Goal: Find specific page/section: Find specific page/section

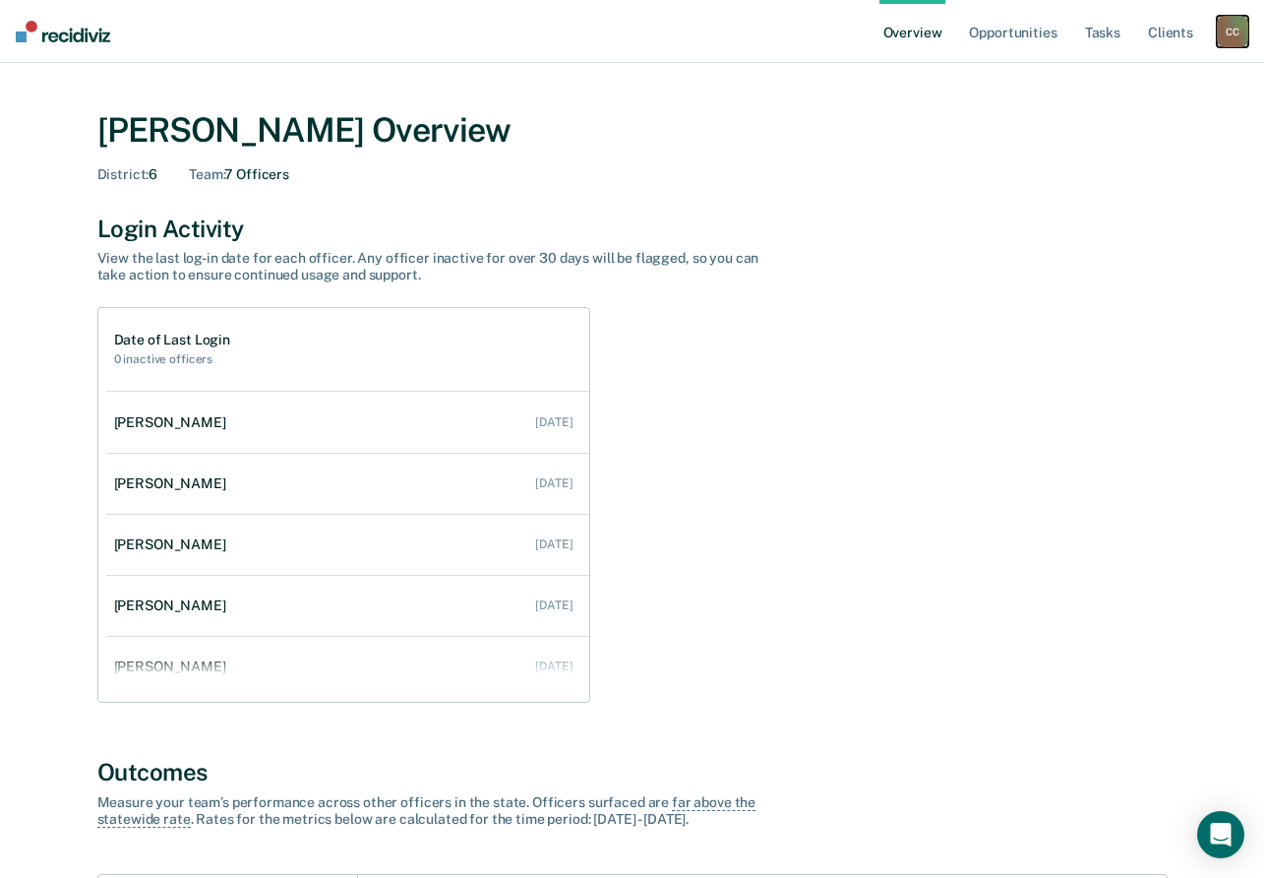
click at [1226, 39] on div "C C" at bounding box center [1232, 31] width 31 height 31
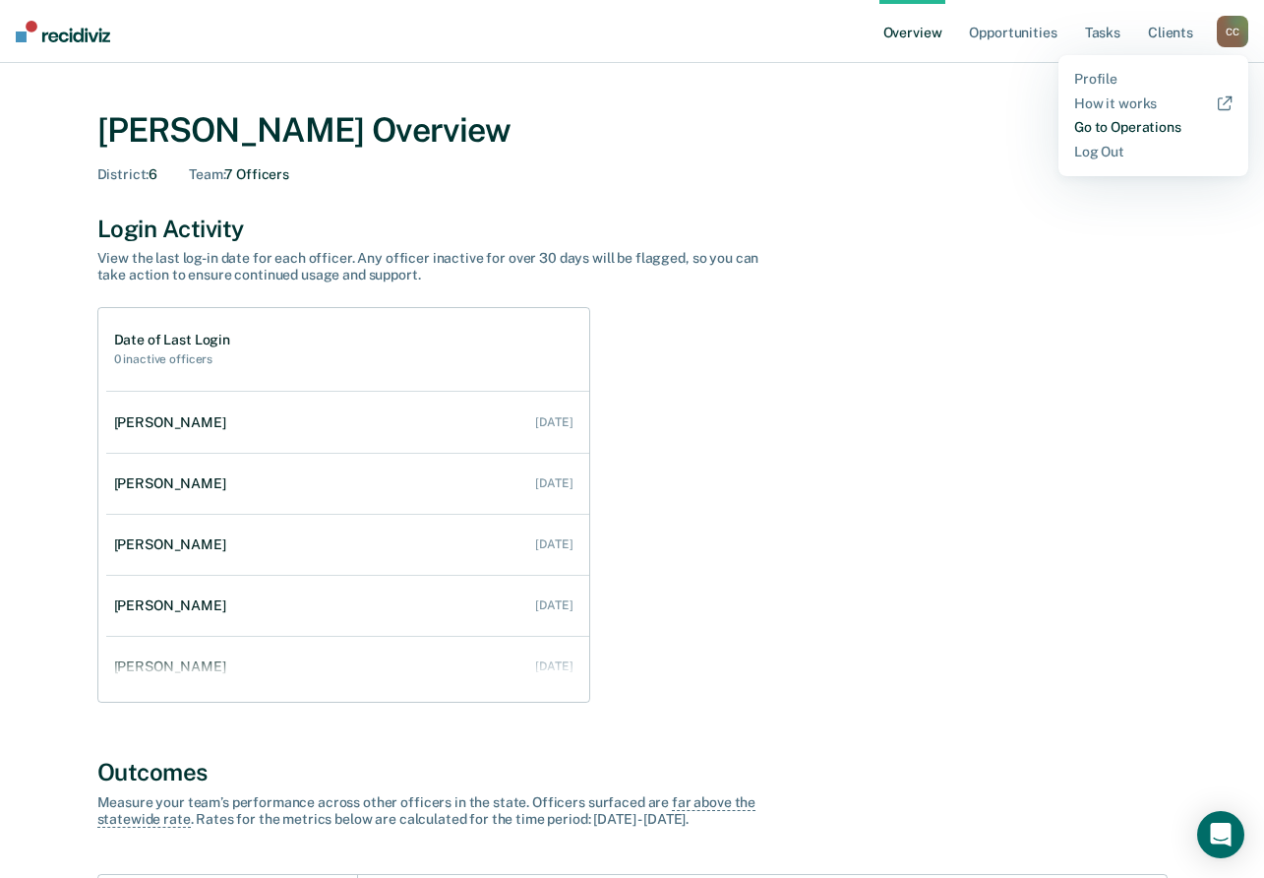
click at [1105, 131] on link "Go to Operations" at bounding box center [1153, 127] width 158 height 17
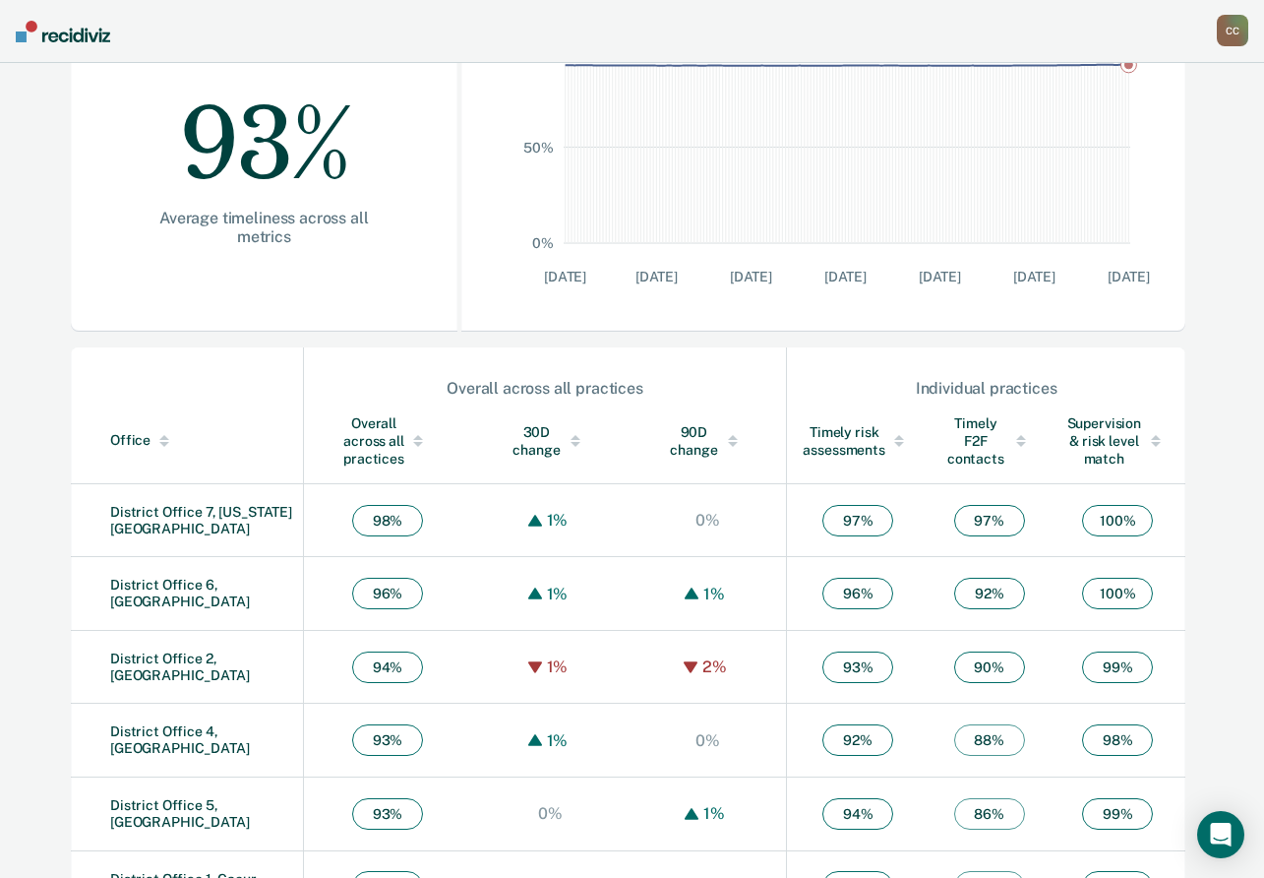
scroll to position [394, 0]
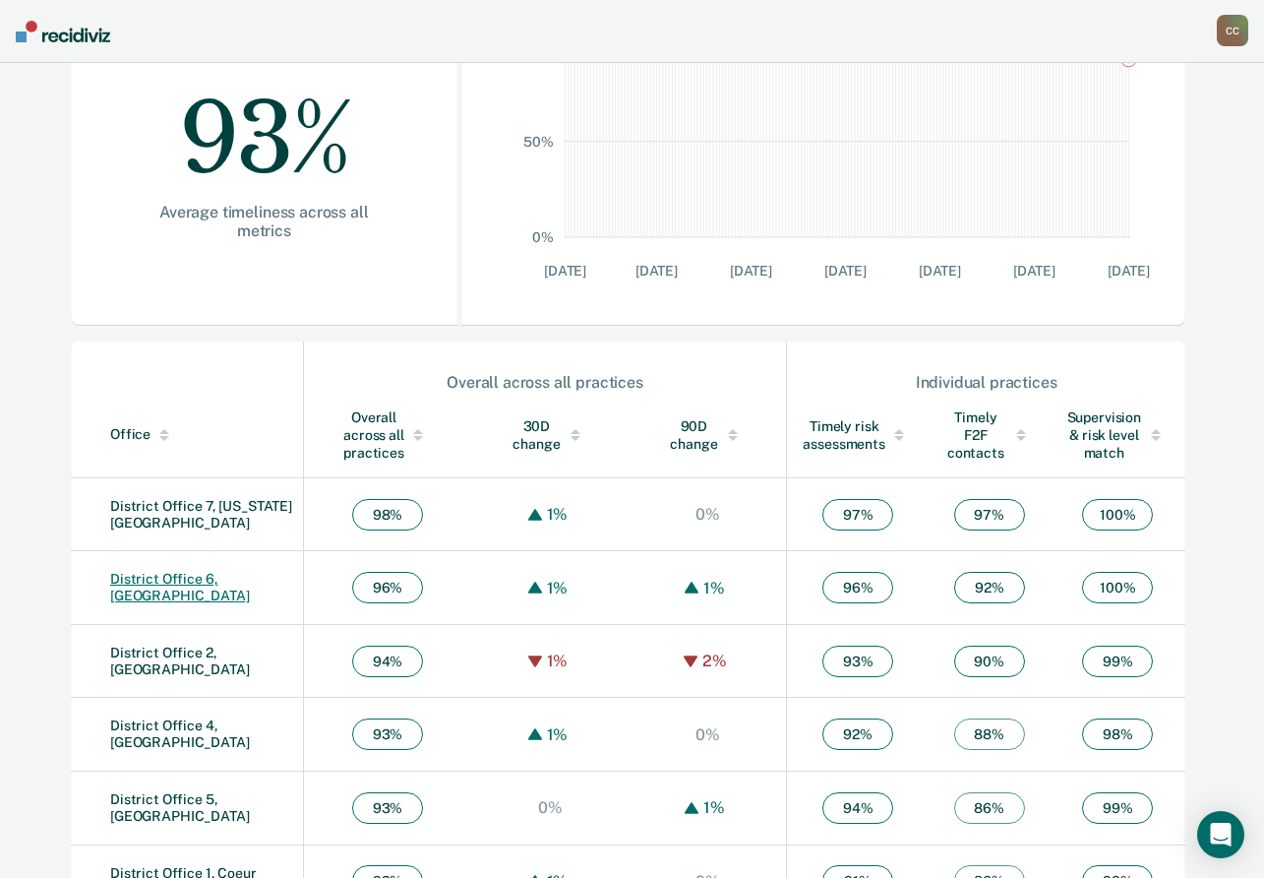
click at [224, 592] on link "District Office 6, [GEOGRAPHIC_DATA]" at bounding box center [180, 587] width 140 height 32
